Goal: Find specific fact: Find specific fact

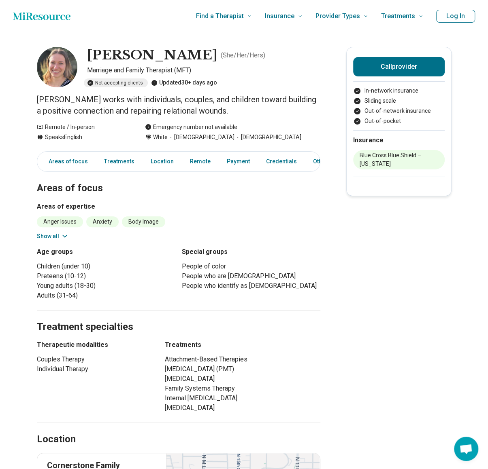
drag, startPoint x: 151, startPoint y: 56, endPoint x: 209, endPoint y: 55, distance: 57.9
click at [209, 55] on h1 "[PERSON_NAME]" at bounding box center [152, 55] width 130 height 17
copy h1 "[PERSON_NAME]"
drag, startPoint x: 92, startPoint y: 56, endPoint x: 147, endPoint y: 56, distance: 54.6
click at [147, 56] on h1 "[PERSON_NAME]" at bounding box center [152, 55] width 130 height 17
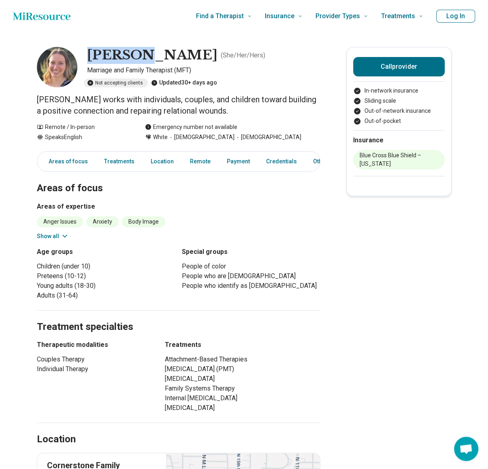
copy h1 "[PERSON_NAME]"
drag, startPoint x: 92, startPoint y: 56, endPoint x: 146, endPoint y: 57, distance: 54.2
click at [146, 57] on h1 "[PERSON_NAME]" at bounding box center [152, 55] width 130 height 17
copy h1 "[PERSON_NAME]"
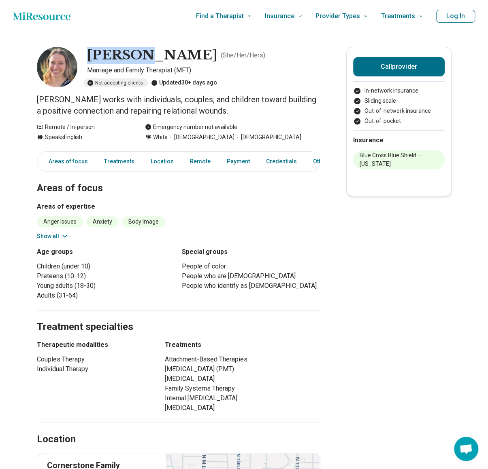
drag, startPoint x: 155, startPoint y: 54, endPoint x: 210, endPoint y: 55, distance: 54.6
click at [210, 55] on h1 "[PERSON_NAME]" at bounding box center [152, 55] width 130 height 17
copy h1 "[PERSON_NAME]"
